Goal: Transaction & Acquisition: Download file/media

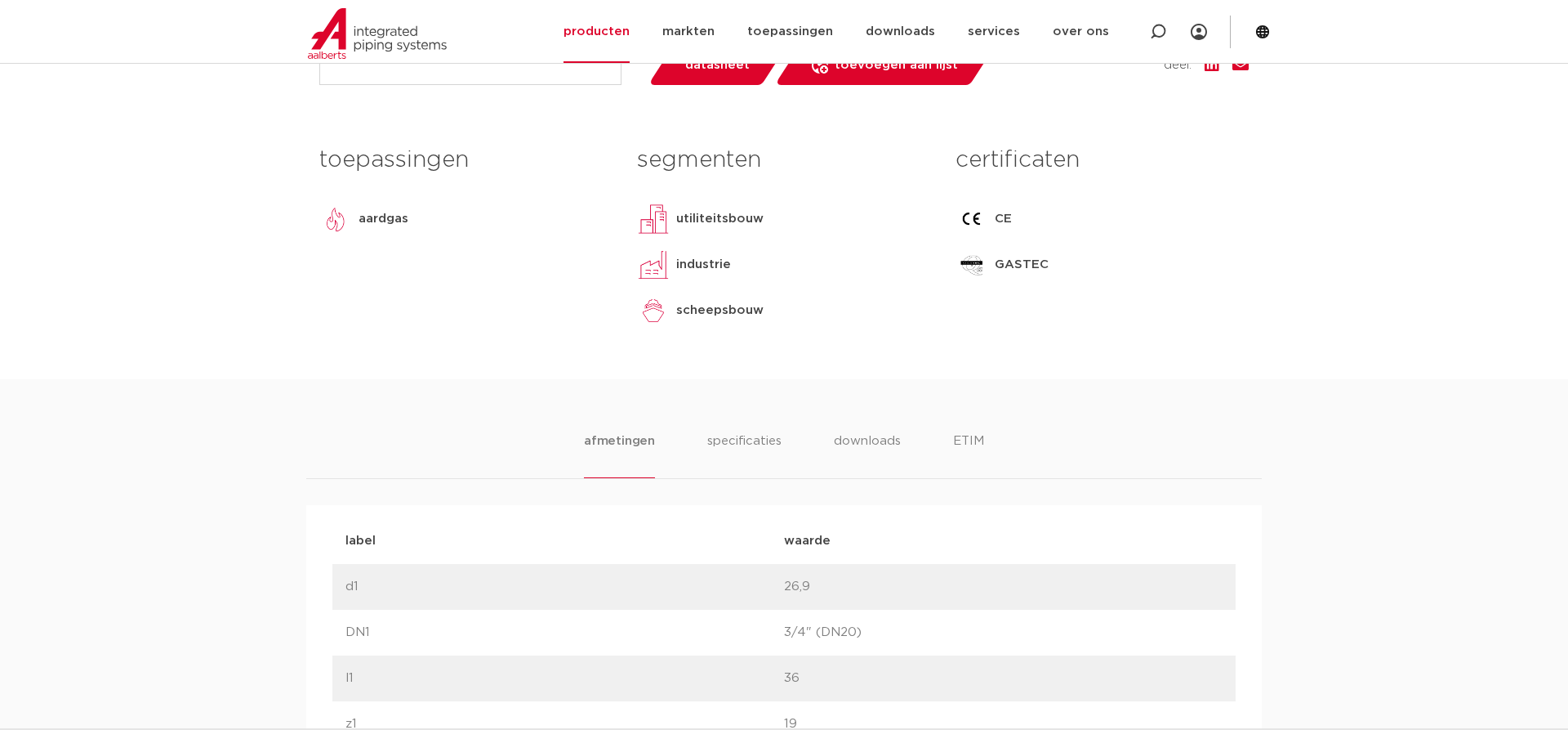
scroll to position [750, 0]
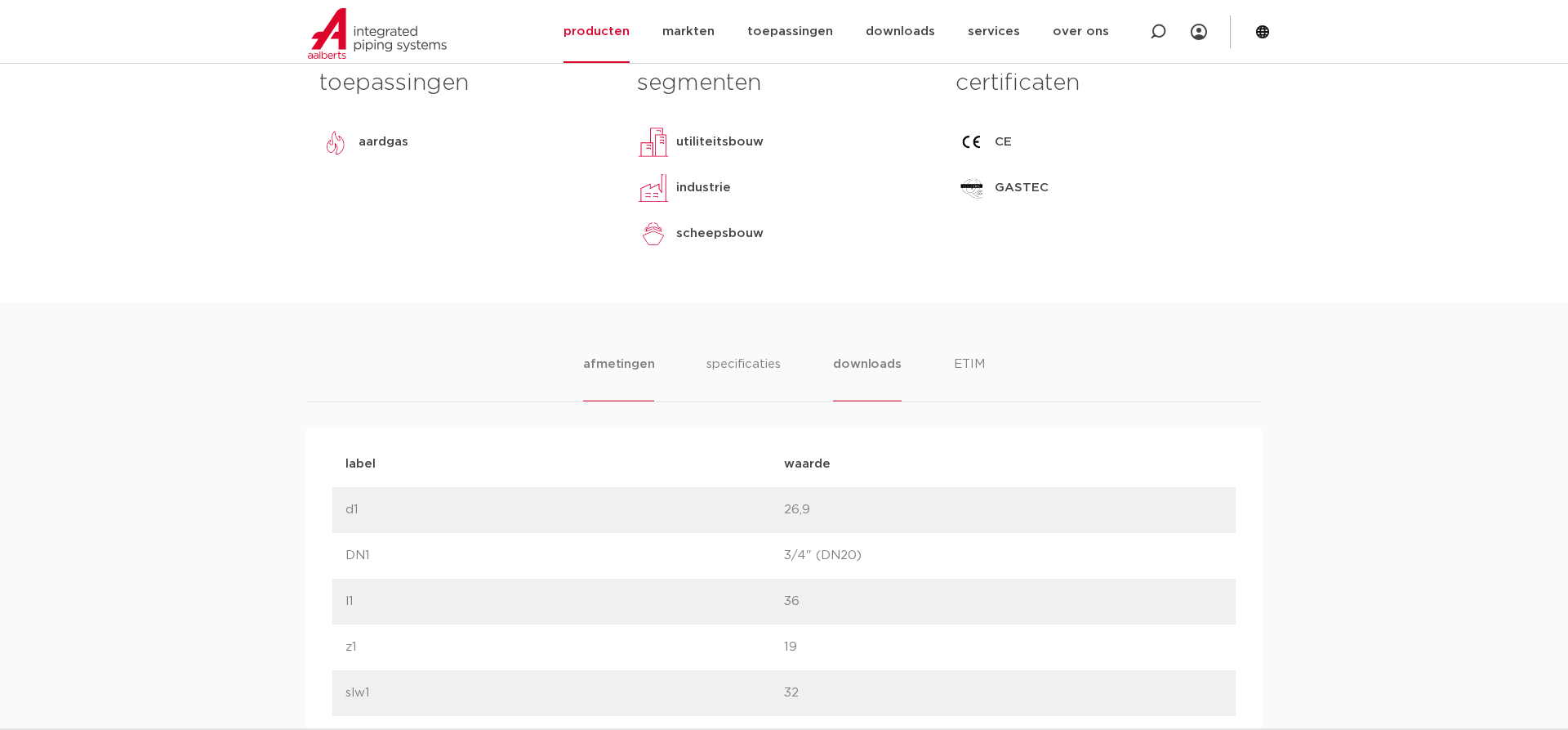
click at [877, 370] on li "downloads" at bounding box center [867, 377] width 68 height 46
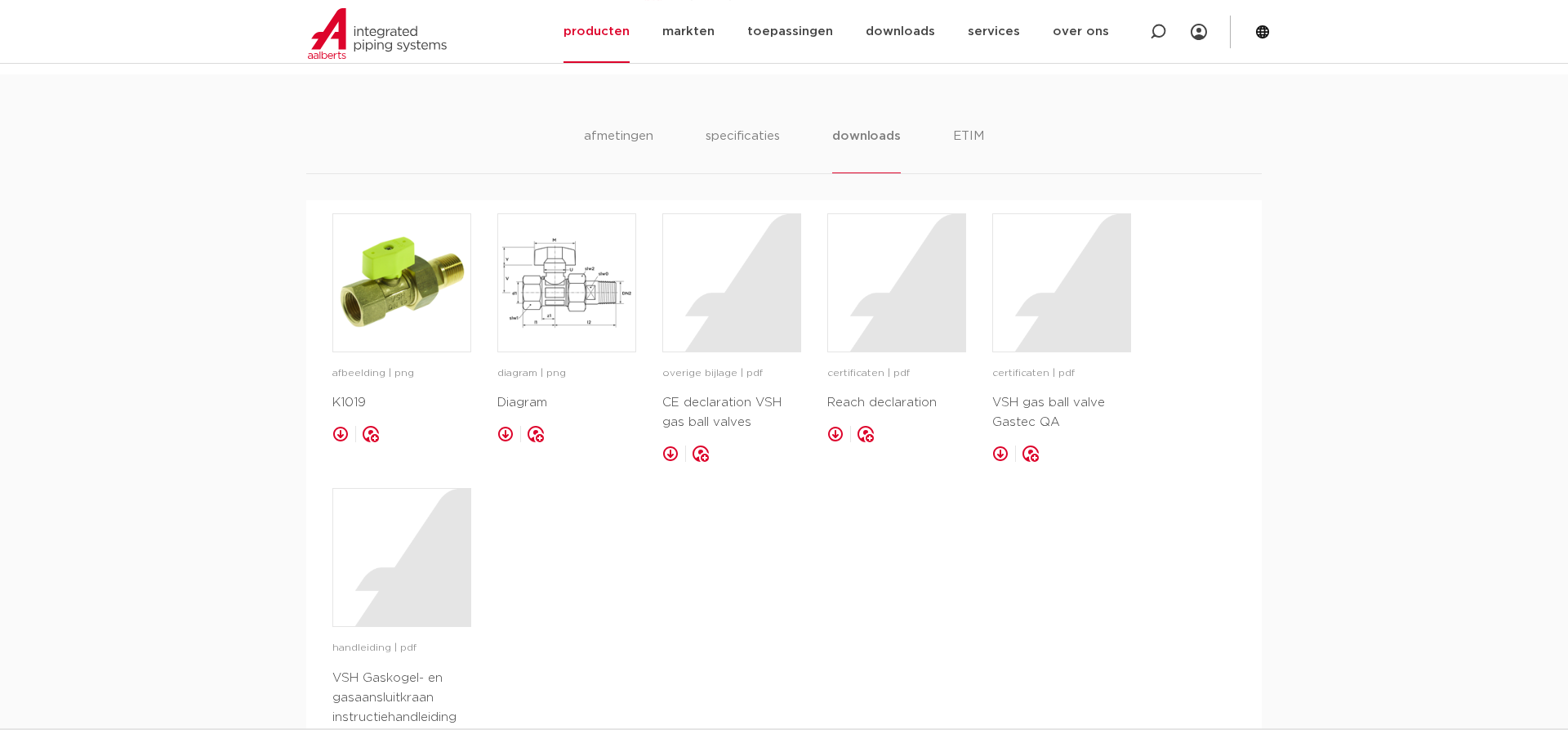
scroll to position [1000, 0]
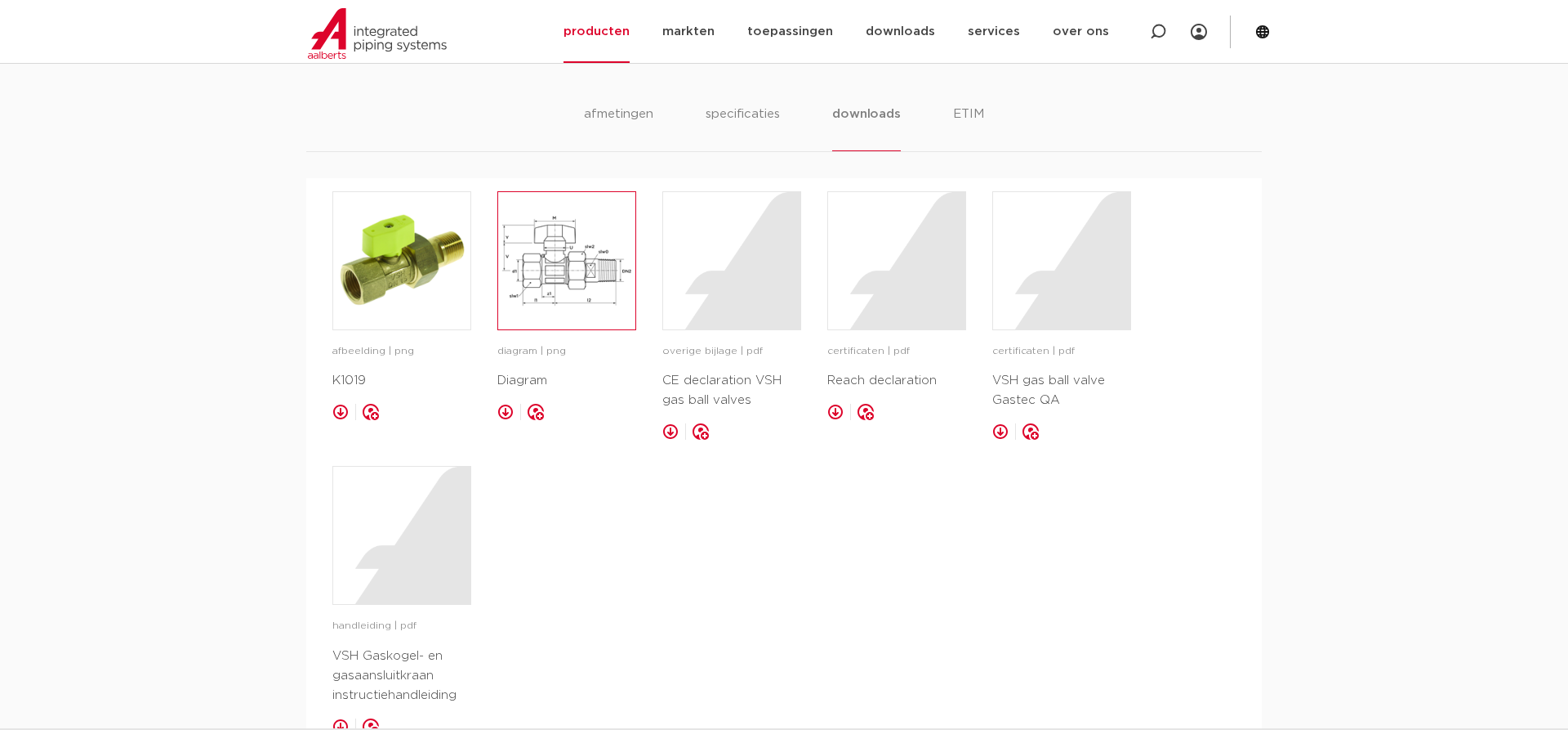
click at [578, 295] on img at bounding box center [566, 260] width 137 height 137
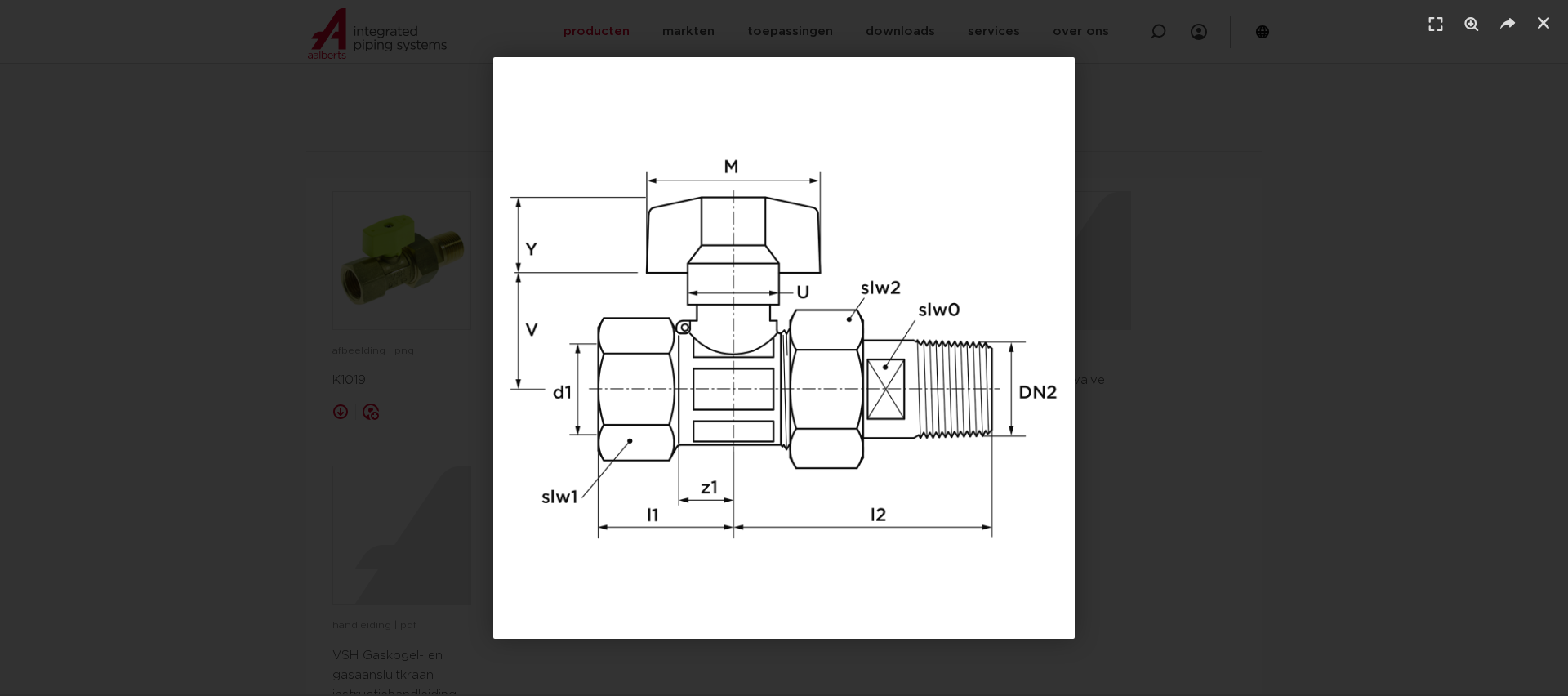
click at [771, 117] on img "1 / 1" at bounding box center [784, 347] width 581 height 582
click at [930, 342] on img "1 / 1" at bounding box center [784, 347] width 581 height 582
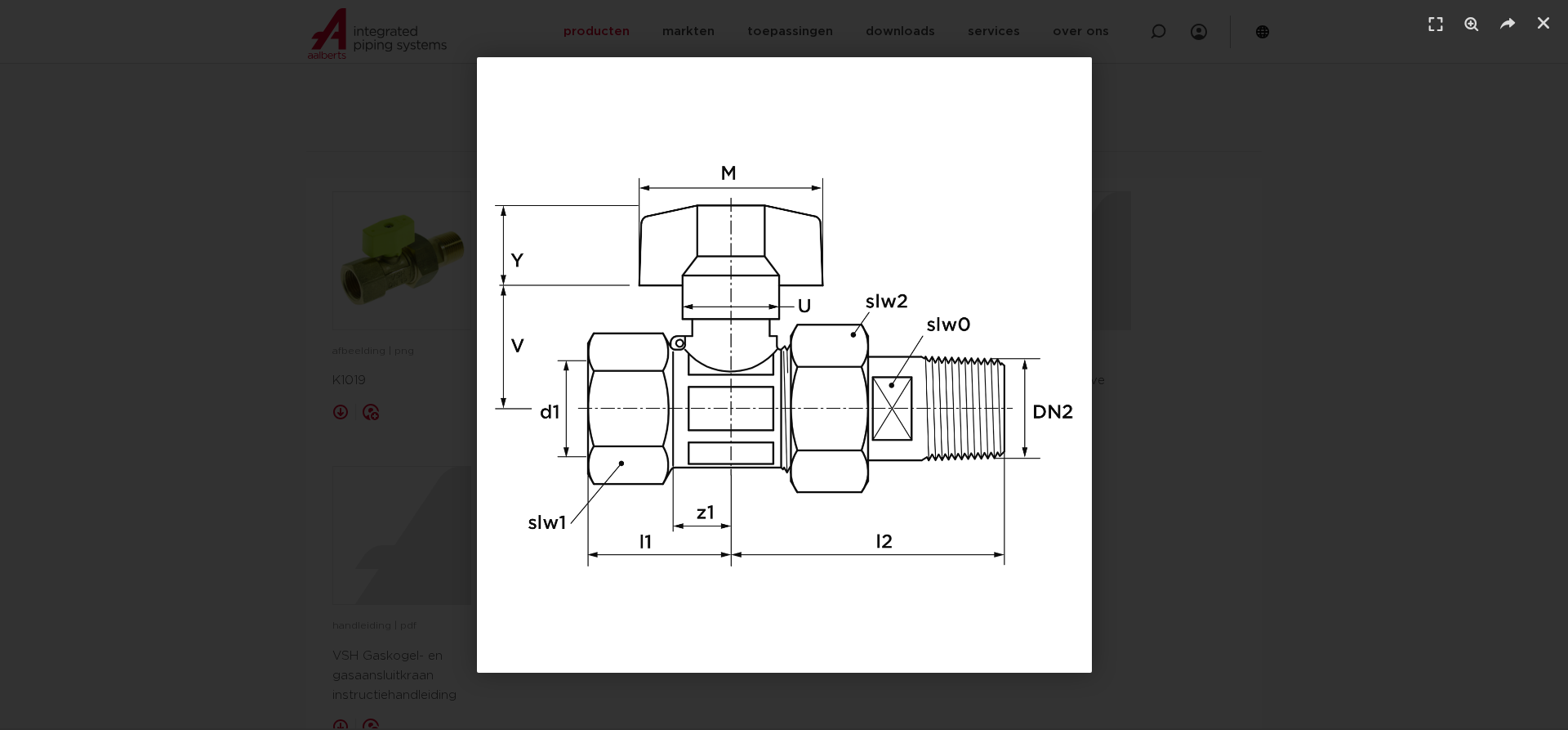
click at [538, 577] on img "1 / 1" at bounding box center [784, 364] width 615 height 616
click at [1545, 27] on icon "Sluiten (Esc)" at bounding box center [1543, 23] width 16 height 16
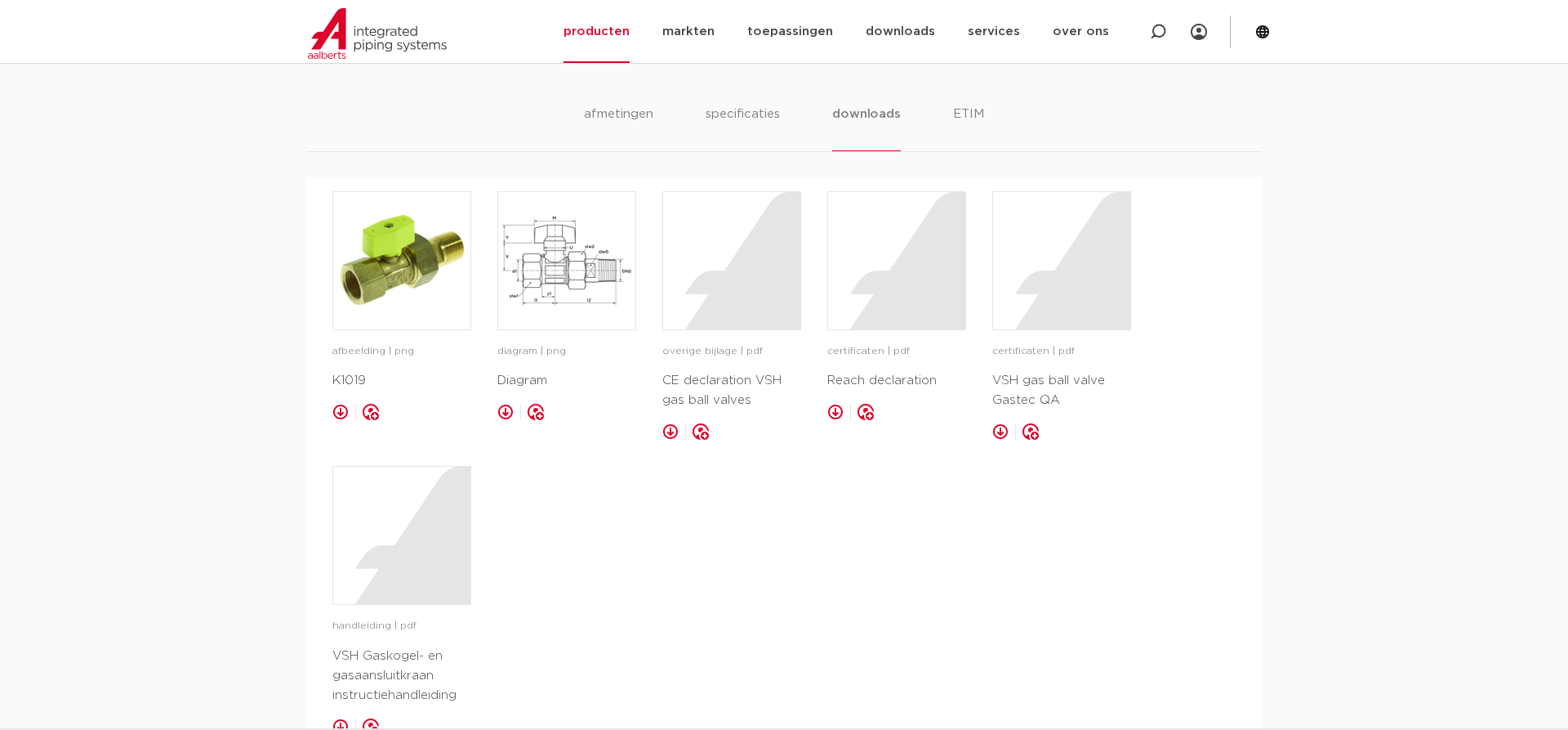
click at [671, 436] on link at bounding box center [670, 431] width 16 height 16
click at [881, 312] on div at bounding box center [896, 260] width 137 height 137
click at [1049, 284] on div at bounding box center [1061, 260] width 137 height 137
click at [430, 602] on div at bounding box center [402, 534] width 137 height 137
drag, startPoint x: 677, startPoint y: 513, endPoint x: 610, endPoint y: 457, distance: 87.3
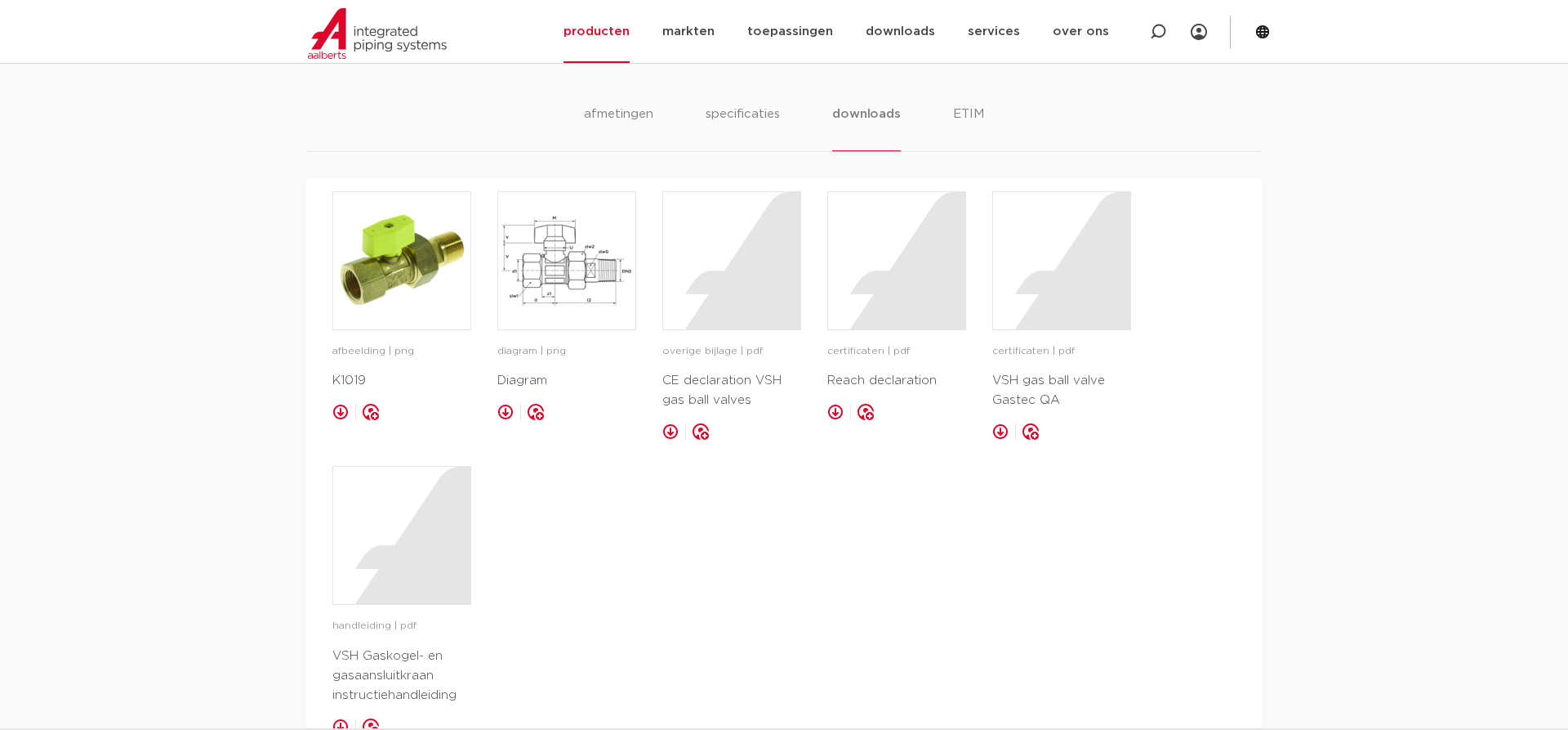
click at [664, 509] on div "afbeelding | png K1019 opslaan in my IPS diagram | png" at bounding box center [784, 462] width 904 height 544
